Goal: Task Accomplishment & Management: Use online tool/utility

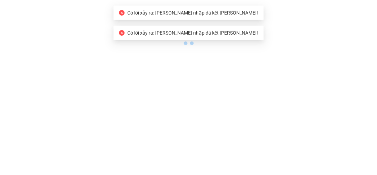
click at [125, 12] on icon "close-circle" at bounding box center [122, 13] width 6 height 6
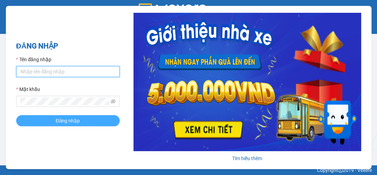
type input "mientay.hoamaivt"
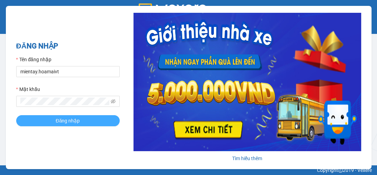
click at [81, 122] on button "Đăng nhập" at bounding box center [67, 120] width 103 height 11
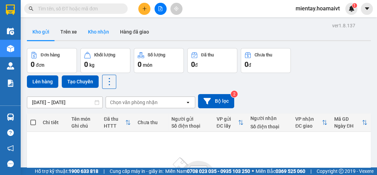
click at [101, 36] on button "Kho nhận" at bounding box center [98, 31] width 32 height 17
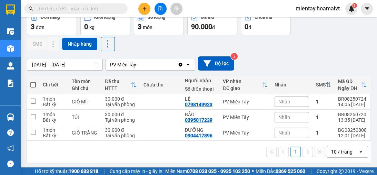
scroll to position [39, 0]
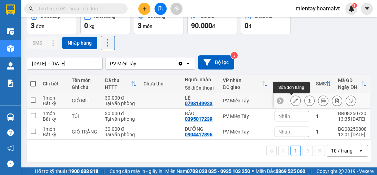
click at [293, 99] on icon at bounding box center [295, 100] width 5 height 5
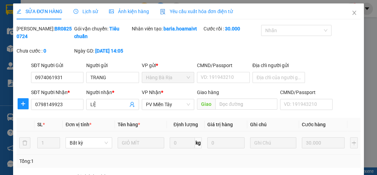
type input "0974061931"
type input "TRANG"
type input "0798149923"
type input "LỆ"
type input "30.000"
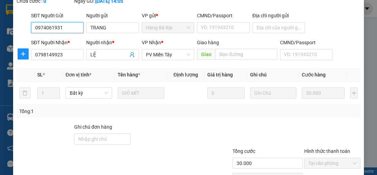
scroll to position [97, 0]
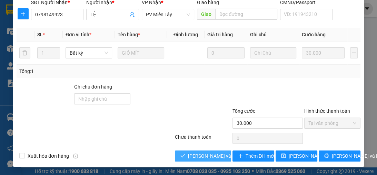
click at [205, 156] on span "[PERSON_NAME] và Giao hàng" at bounding box center [221, 156] width 66 height 8
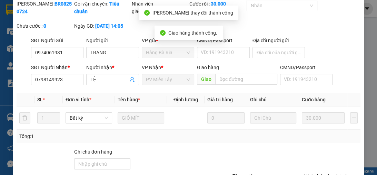
scroll to position [0, 0]
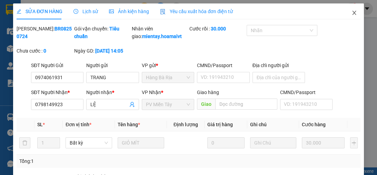
click at [351, 11] on icon "close" at bounding box center [354, 13] width 6 height 6
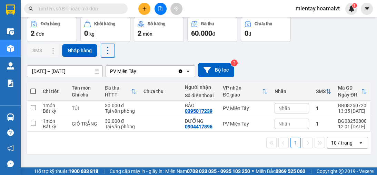
scroll to position [32, 0]
